Goal: Communication & Community: Ask a question

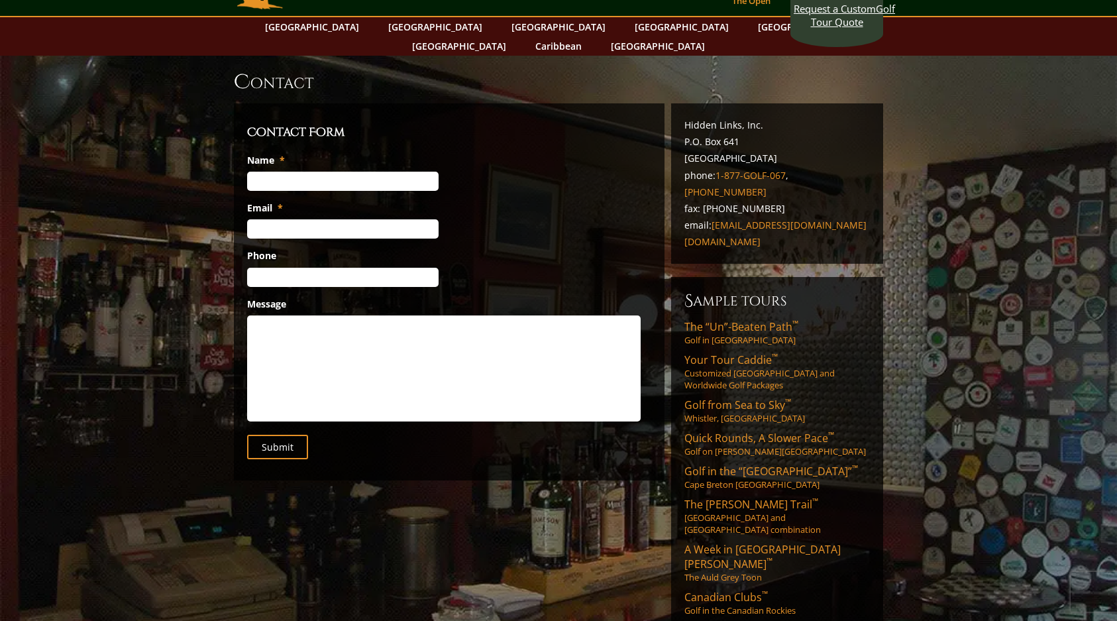
scroll to position [43, 0]
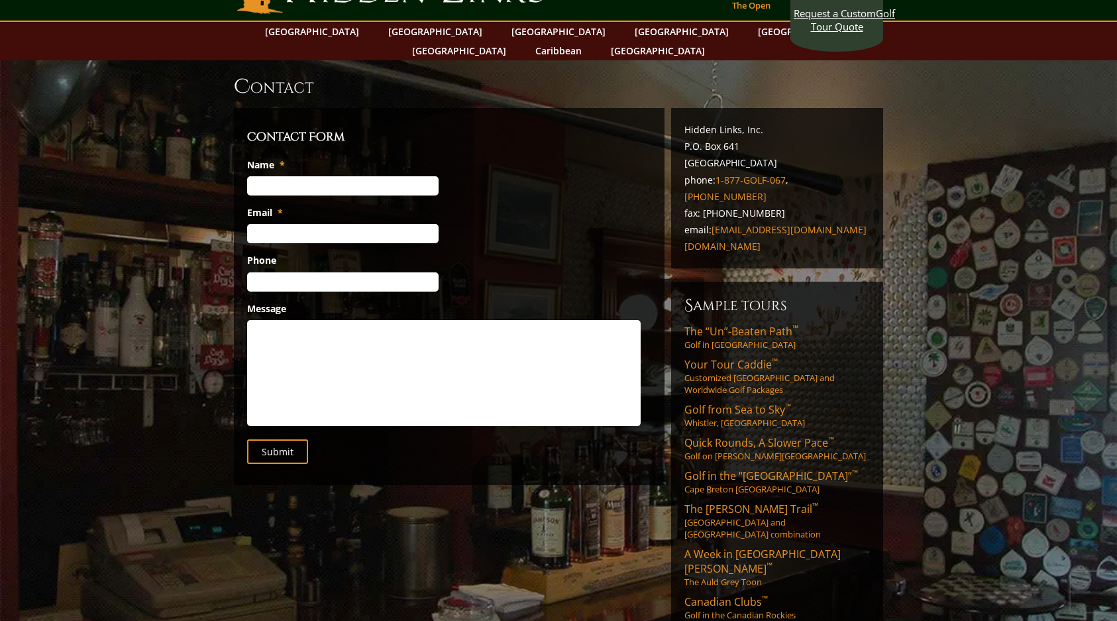
click at [262, 178] on input "Name *" at bounding box center [343, 185] width 192 height 19
type input "Jerry Jansen"
type input "jerry.l.jansen@gmail.com"
type input "(770) 596-8868"
click at [266, 323] on textarea "Message" at bounding box center [444, 373] width 394 height 106
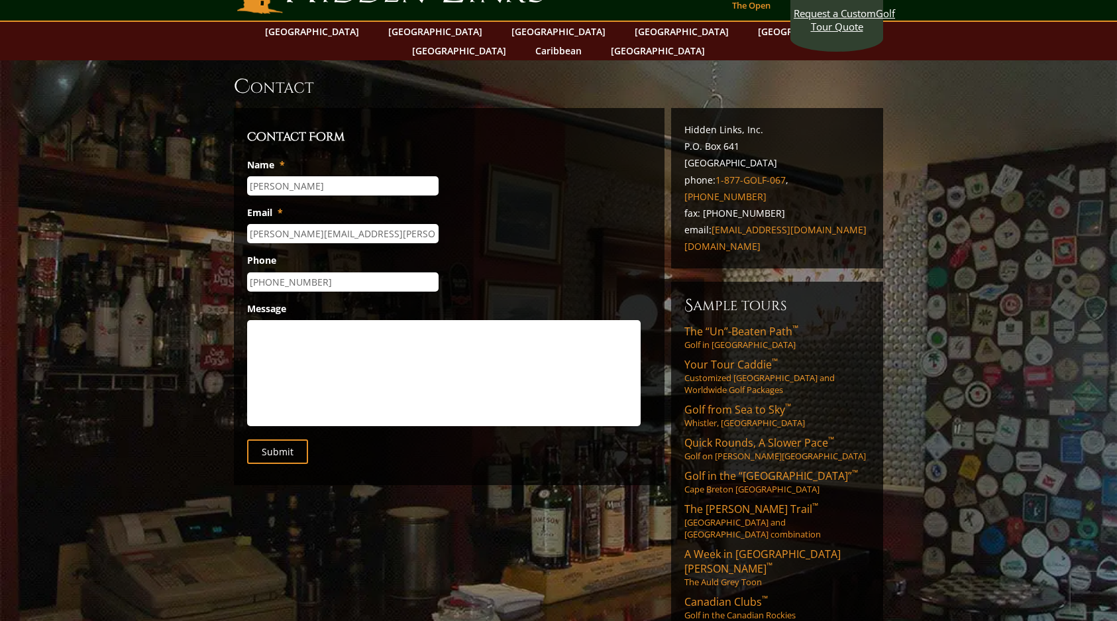
paste textarea "My son and I are planning an Ireland golf trip and wanted to see if you could a…"
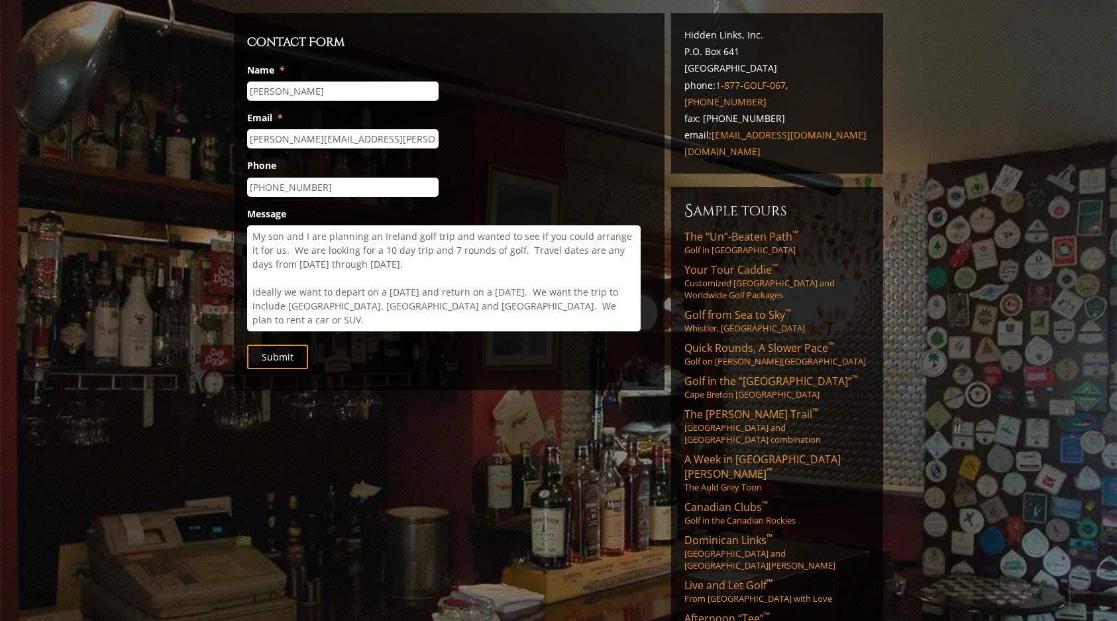
scroll to position [9, 0]
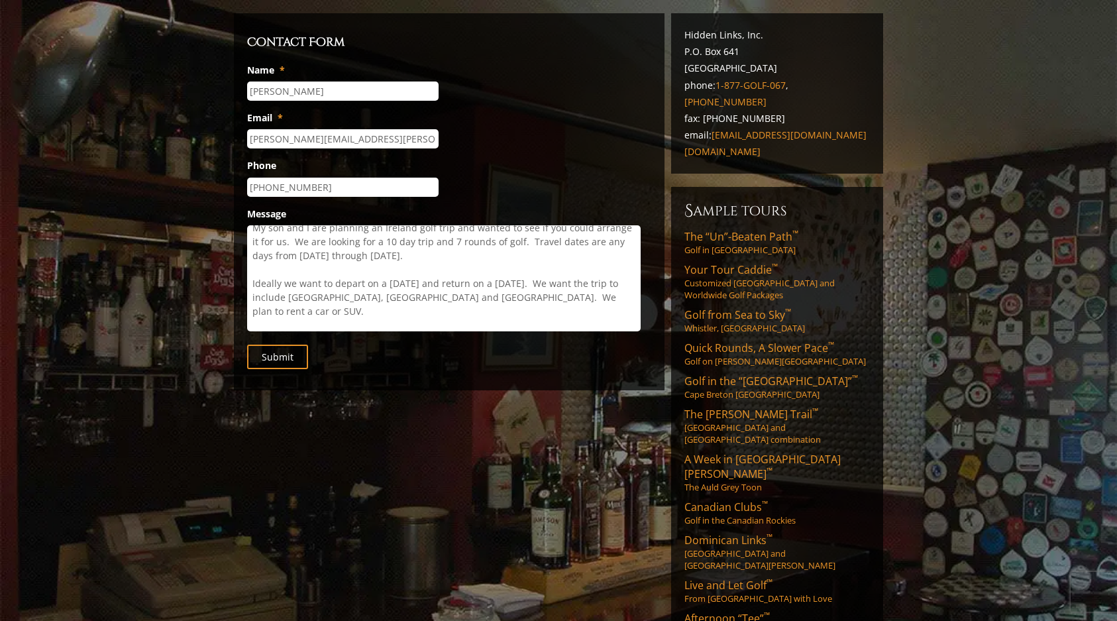
paste textarea "Michelle McGreevy <mmcgreevy@hiddenlinksgolf.com>"
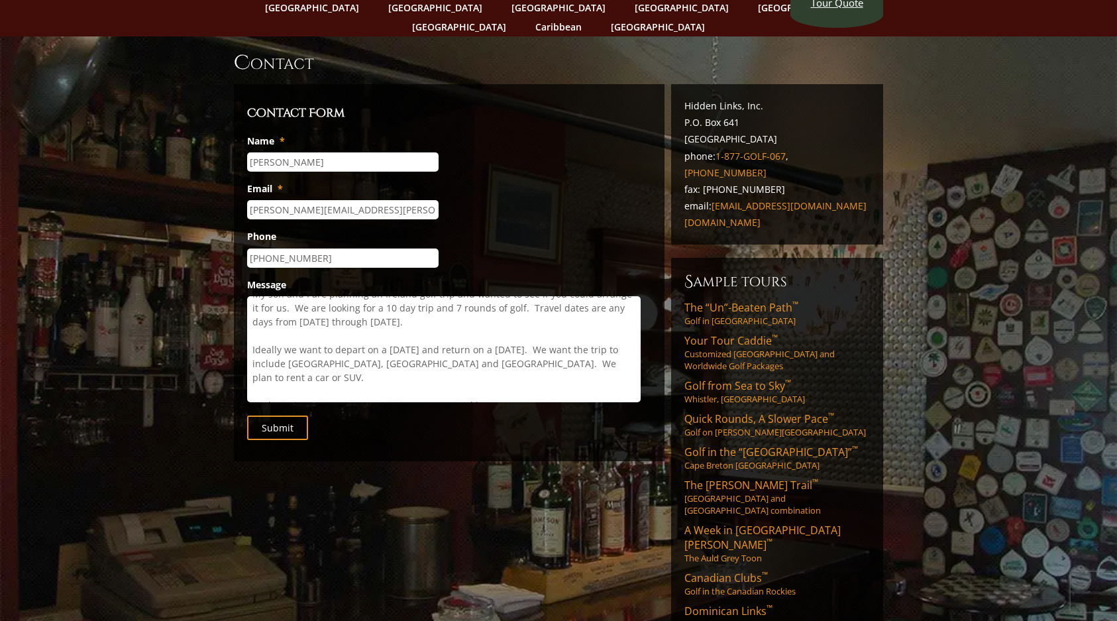
scroll to position [68, 0]
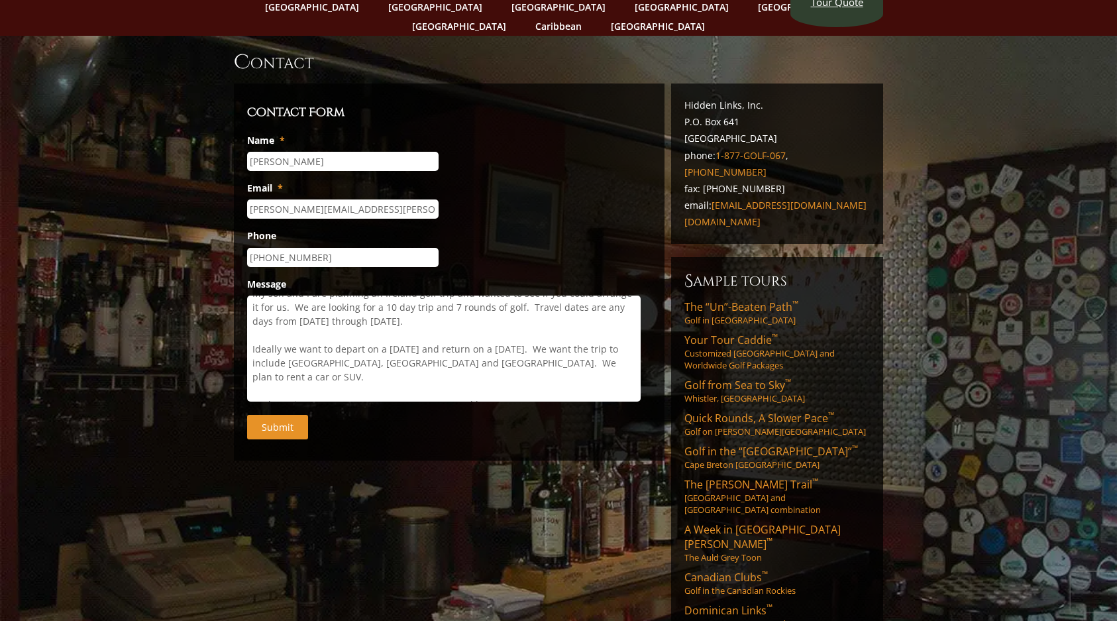
type textarea "My son and I are planning an Ireland golf trip and wanted to see if you could a…"
click at [274, 422] on input "Submit" at bounding box center [277, 427] width 61 height 25
